Goal: Transaction & Acquisition: Register for event/course

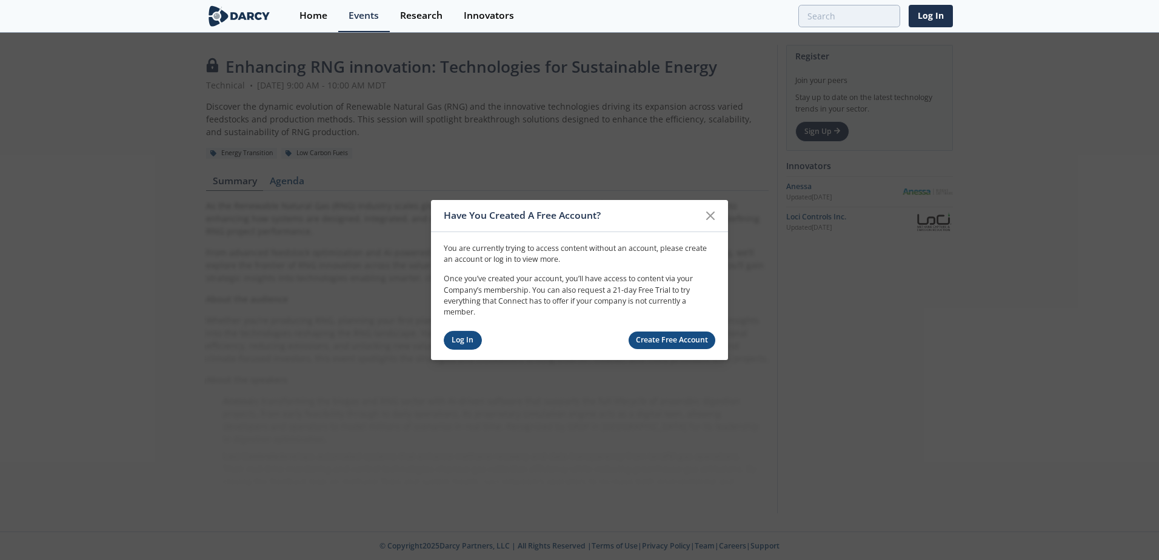
click at [458, 341] on link "Log In" at bounding box center [463, 340] width 38 height 19
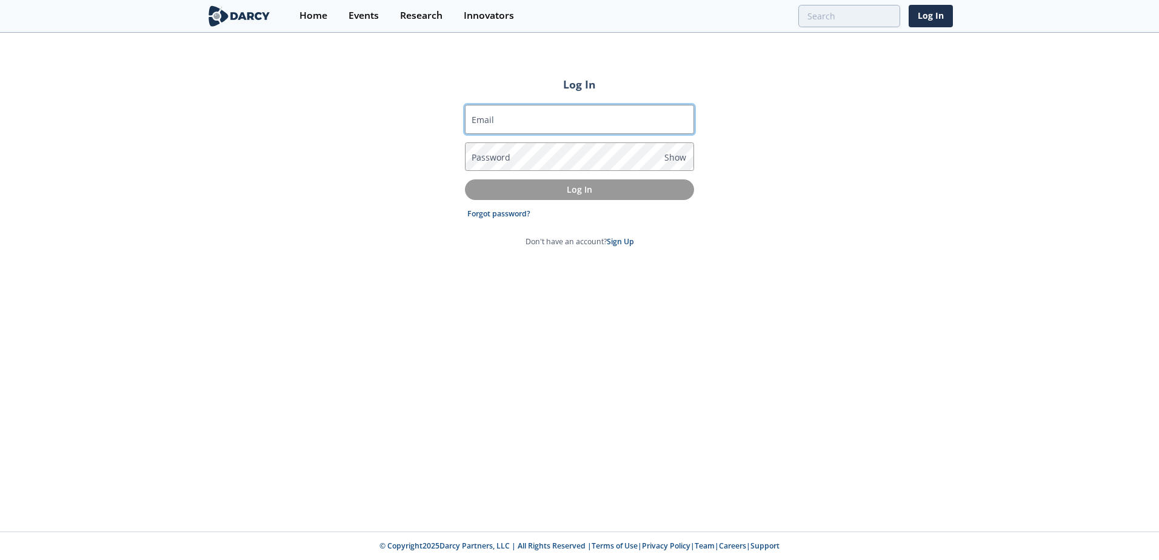
click at [566, 121] on input "Email" at bounding box center [579, 119] width 229 height 29
type input "[PERSON_NAME][EMAIL_ADDRESS][PERSON_NAME][DOMAIN_NAME]"
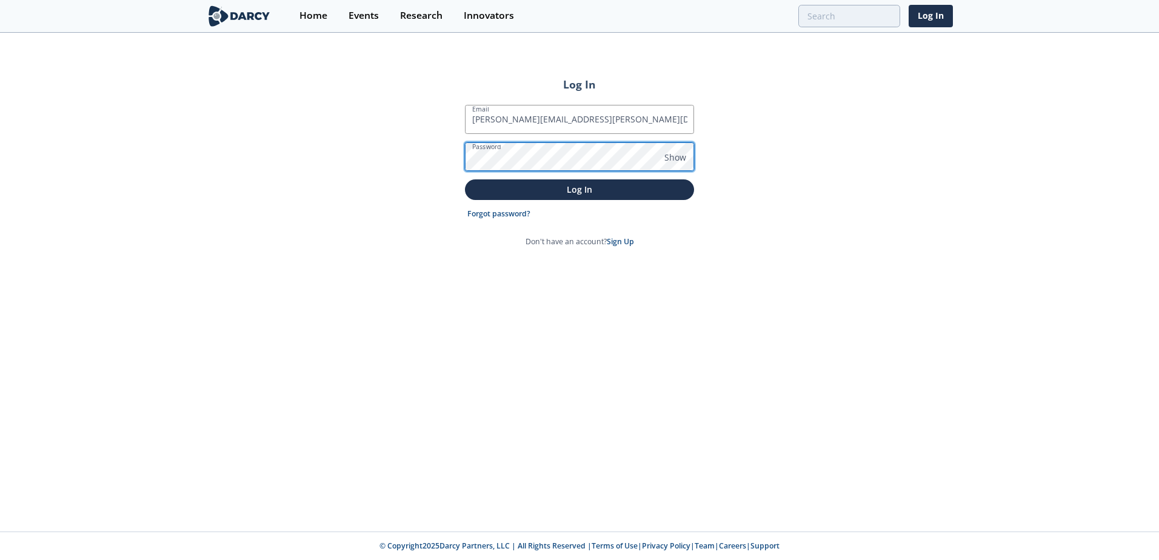
click at [465, 179] on button "Log In" at bounding box center [579, 189] width 229 height 20
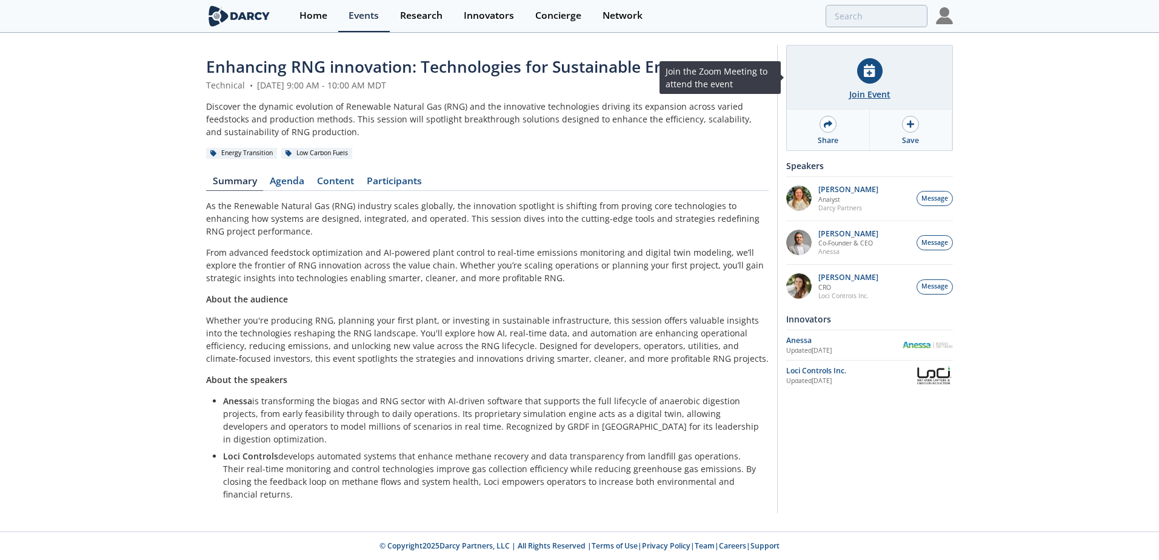
click at [857, 89] on div "Join Event" at bounding box center [870, 94] width 41 height 13
